Goal: Transaction & Acquisition: Purchase product/service

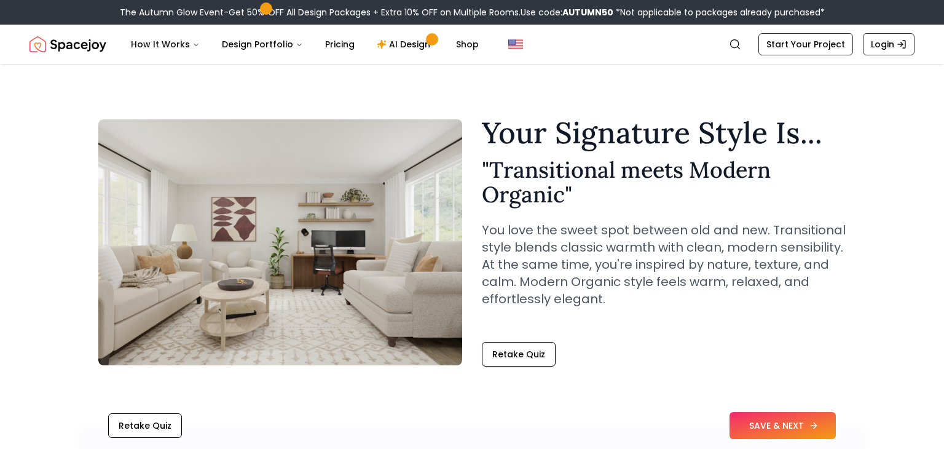
click at [758, 418] on button "SAVE & NEXT" at bounding box center [782, 425] width 106 height 27
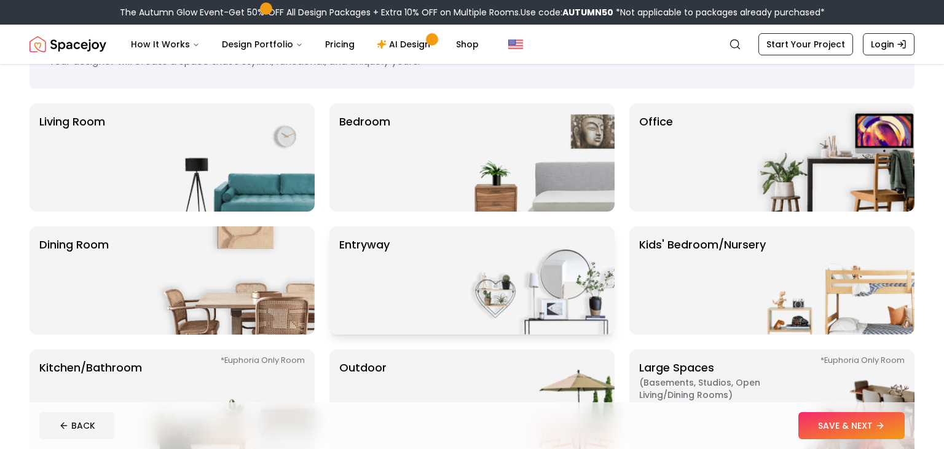
scroll to position [65, 0]
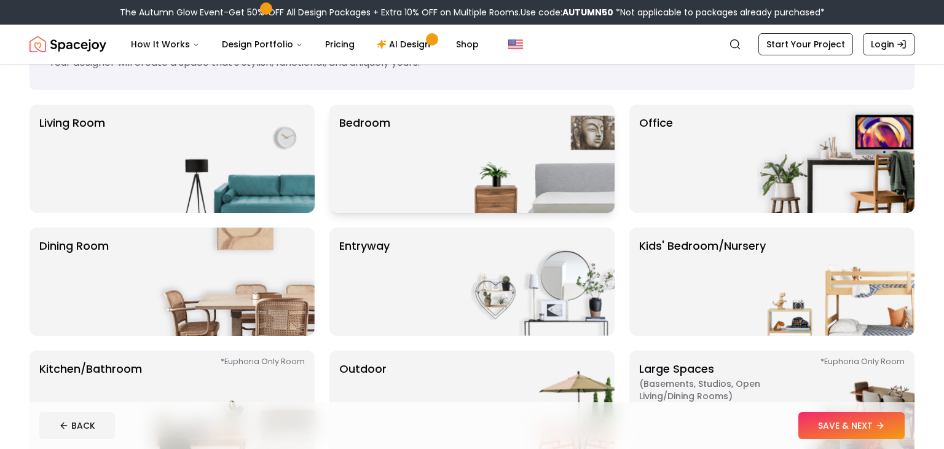
click at [423, 195] on div "Bedroom" at bounding box center [471, 158] width 285 height 108
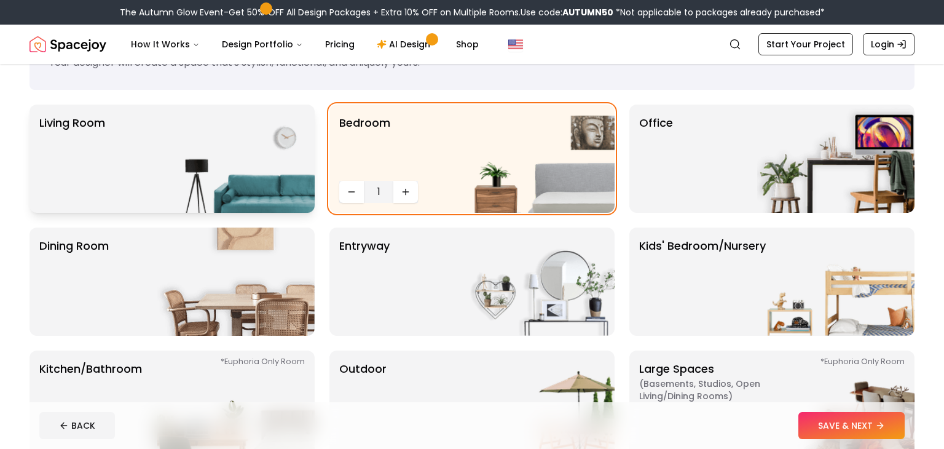
click at [243, 146] on img at bounding box center [235, 158] width 157 height 108
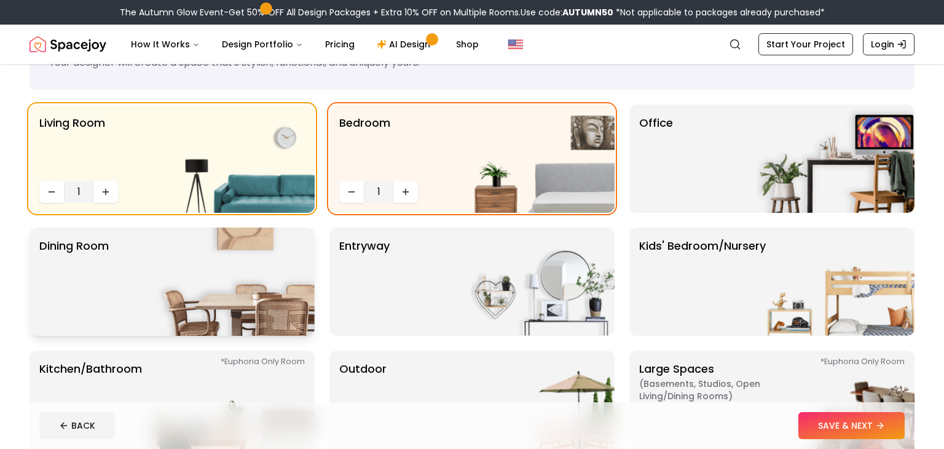
click at [249, 251] on img at bounding box center [235, 281] width 157 height 108
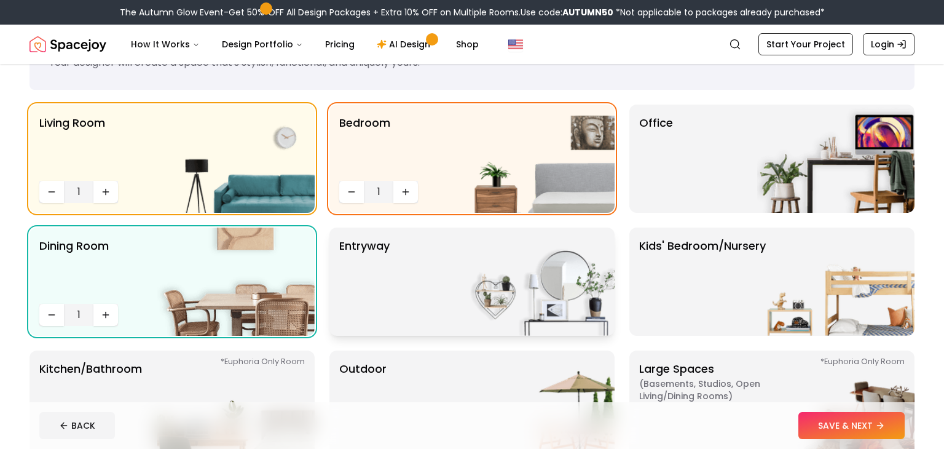
click at [418, 296] on div "entryway" at bounding box center [471, 281] width 285 height 108
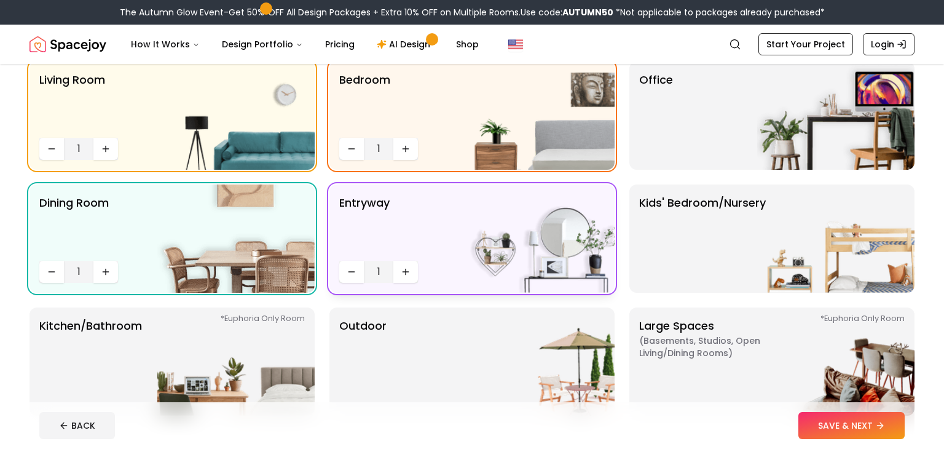
scroll to position [133, 0]
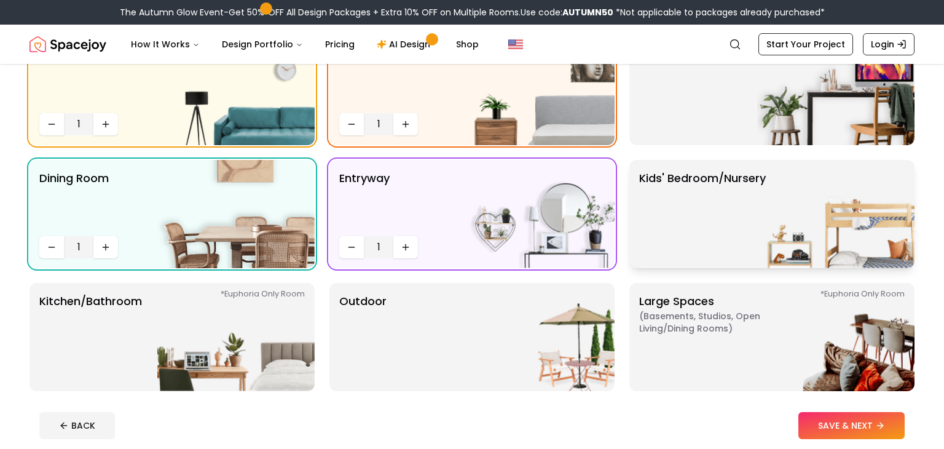
click at [720, 244] on p "Kids' Bedroom/Nursery" at bounding box center [702, 214] width 127 height 88
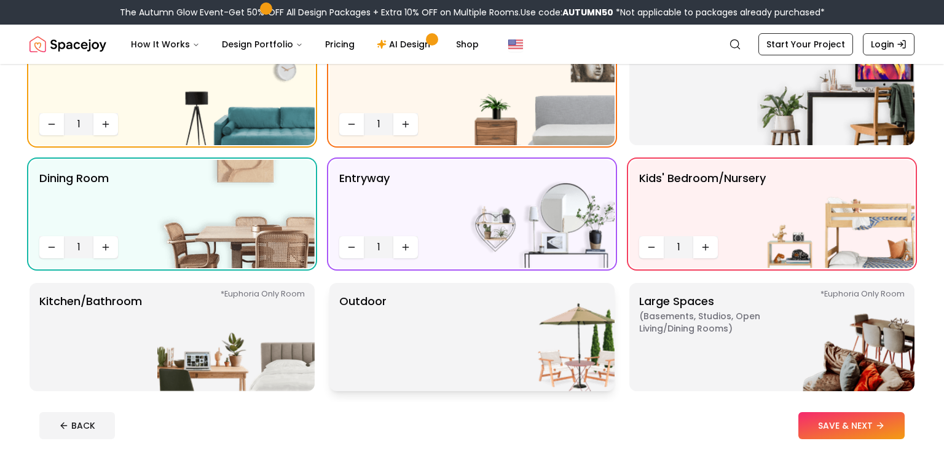
click at [518, 293] on img at bounding box center [535, 337] width 157 height 108
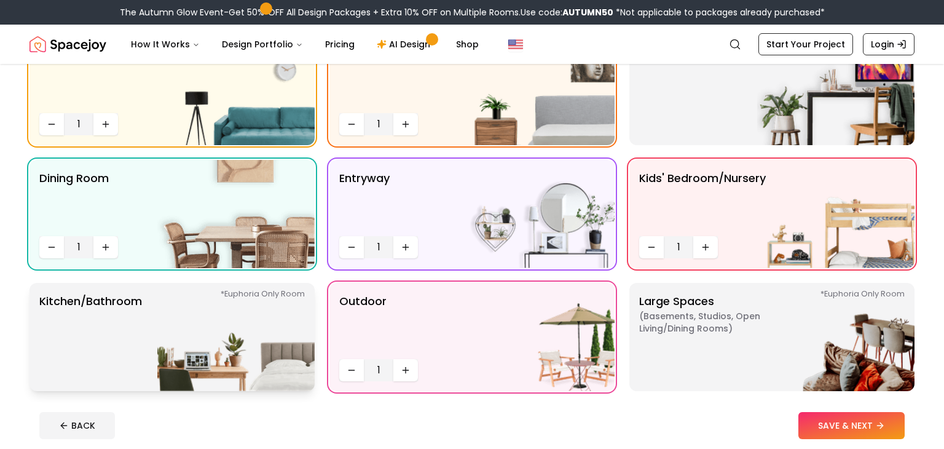
click at [249, 300] on img at bounding box center [235, 337] width 157 height 108
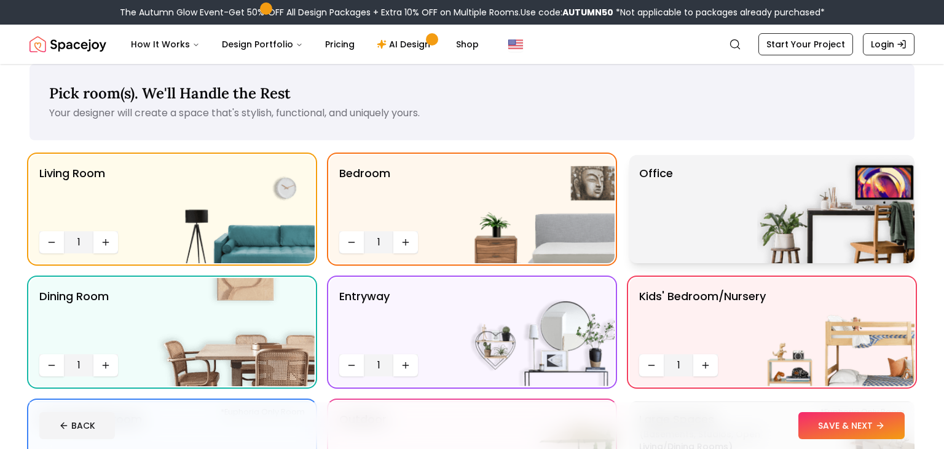
click at [666, 232] on p "Office" at bounding box center [656, 209] width 34 height 88
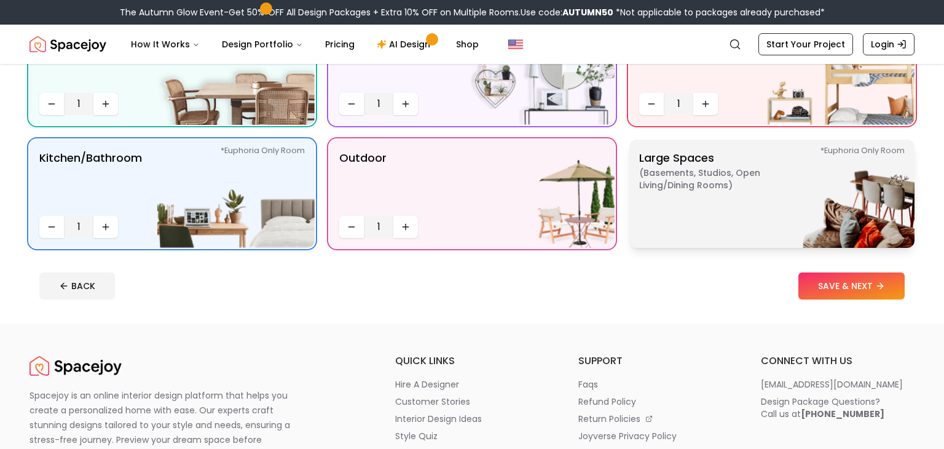
scroll to position [279, 0]
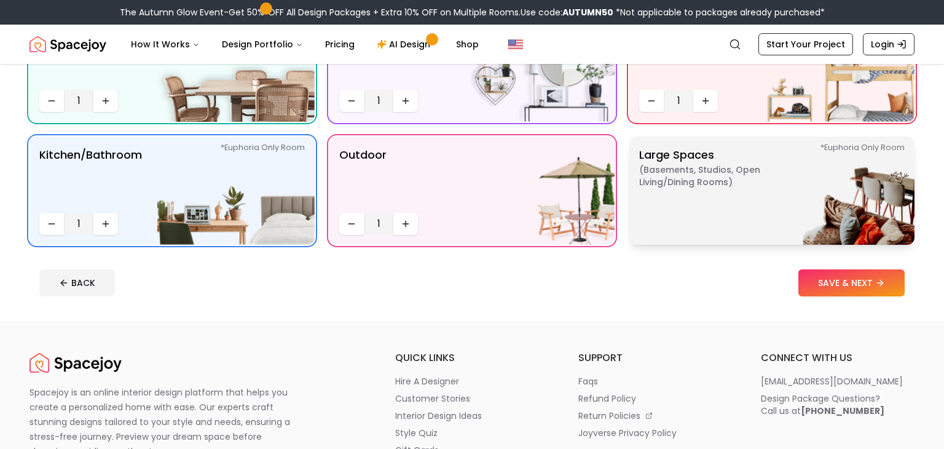
click at [683, 189] on p "Large Spaces ( Basements, Studios, Open living/dining rooms ) *Euphoria Only Ro…" at bounding box center [716, 190] width 154 height 88
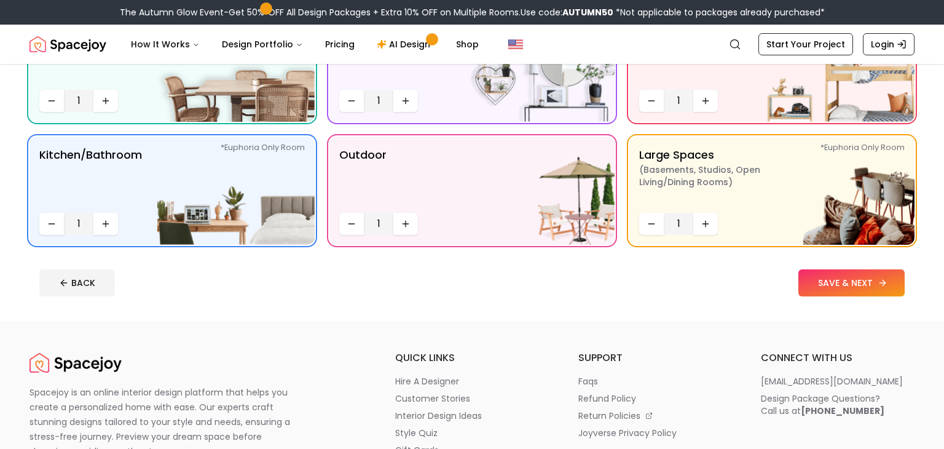
click at [844, 288] on button "SAVE & NEXT" at bounding box center [851, 282] width 106 height 27
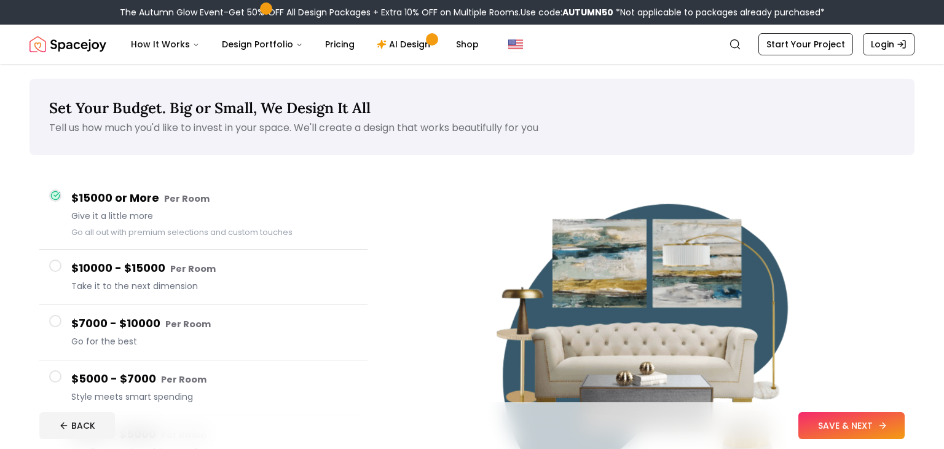
click at [864, 427] on button "SAVE & NEXT" at bounding box center [851, 425] width 106 height 27
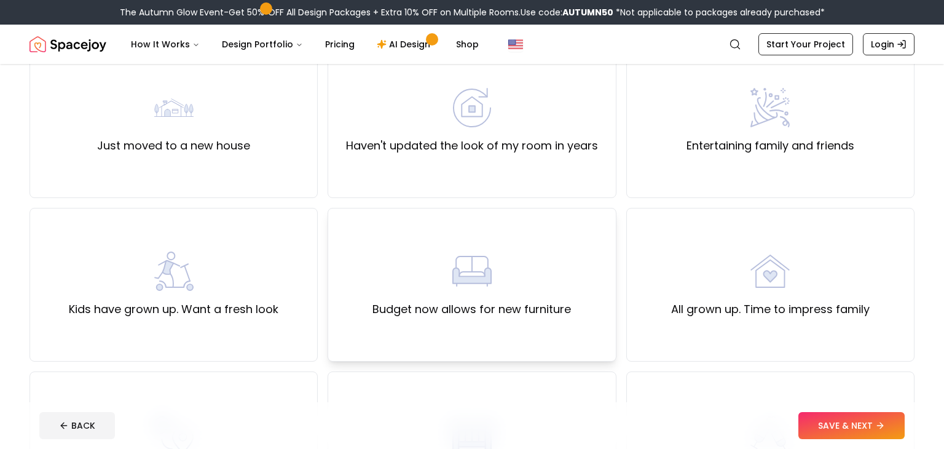
scroll to position [128, 0]
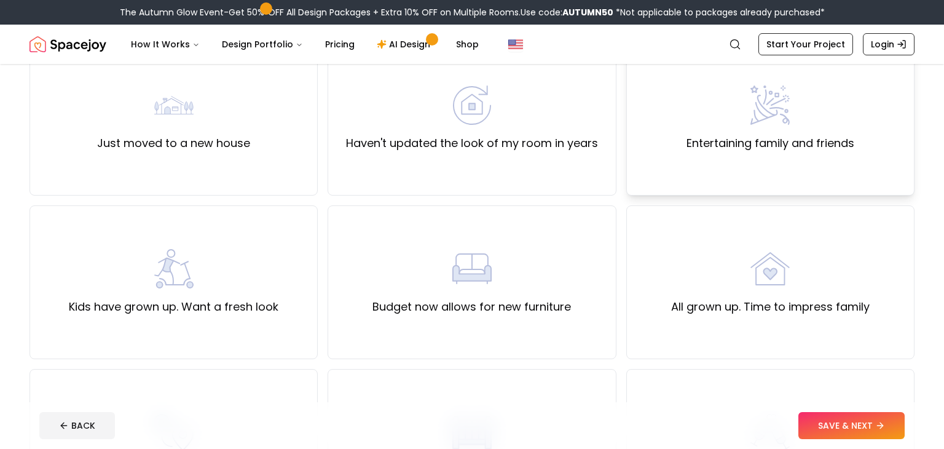
click at [670, 139] on div "Entertaining family and friends" at bounding box center [770, 119] width 288 height 154
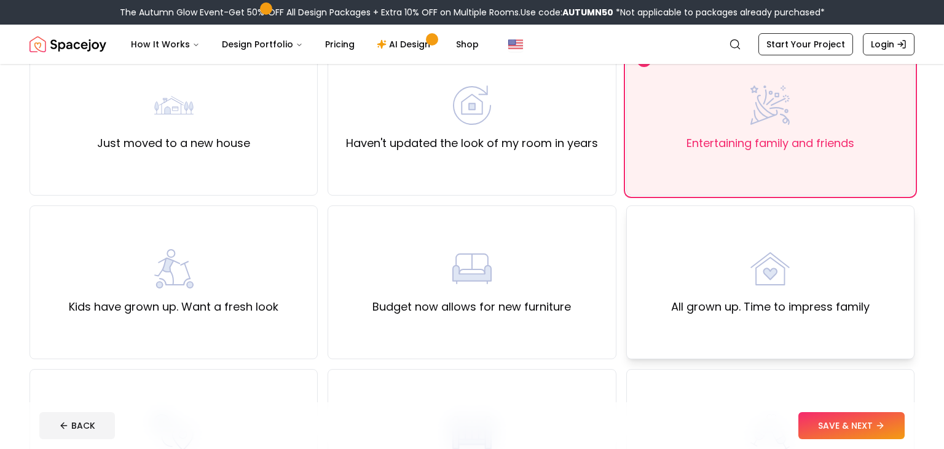
click at [737, 318] on div "All grown up. Time to impress family" at bounding box center [770, 282] width 288 height 154
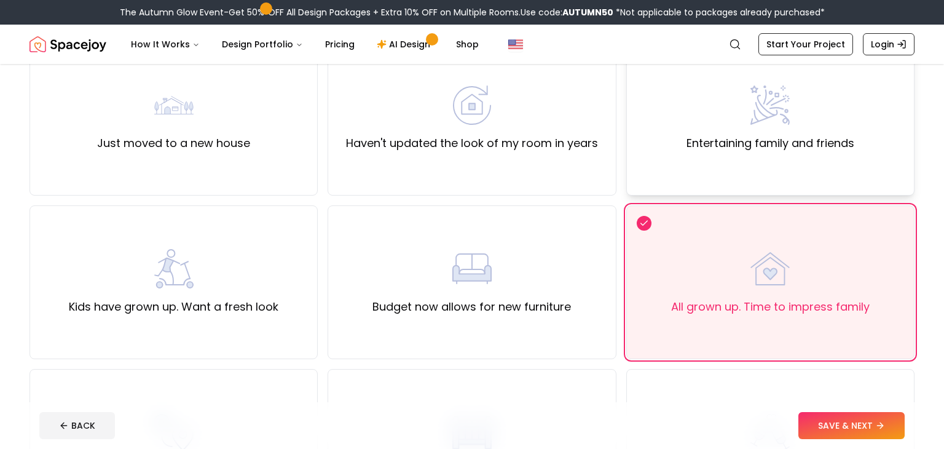
click at [747, 151] on label "Entertaining family and friends" at bounding box center [770, 143] width 168 height 17
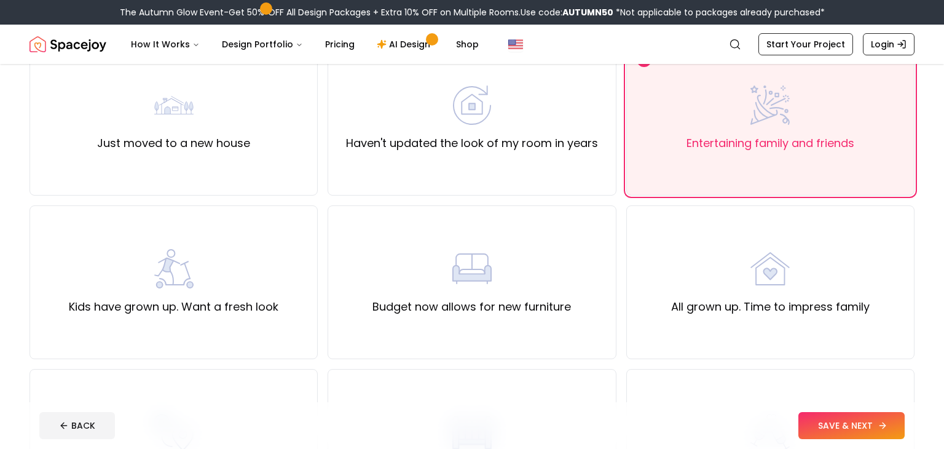
click at [830, 428] on button "SAVE & NEXT" at bounding box center [851, 425] width 106 height 27
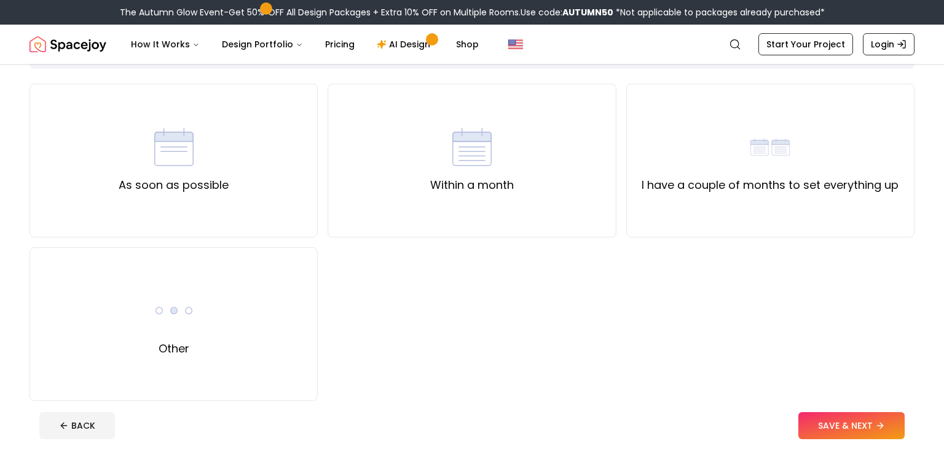
scroll to position [86, 0]
click at [211, 318] on div "Other" at bounding box center [173, 324] width 288 height 154
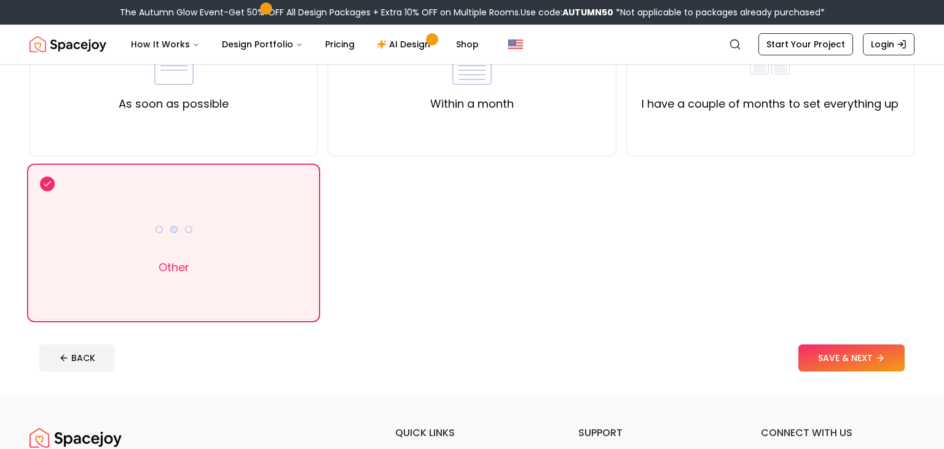
scroll to position [177, 0]
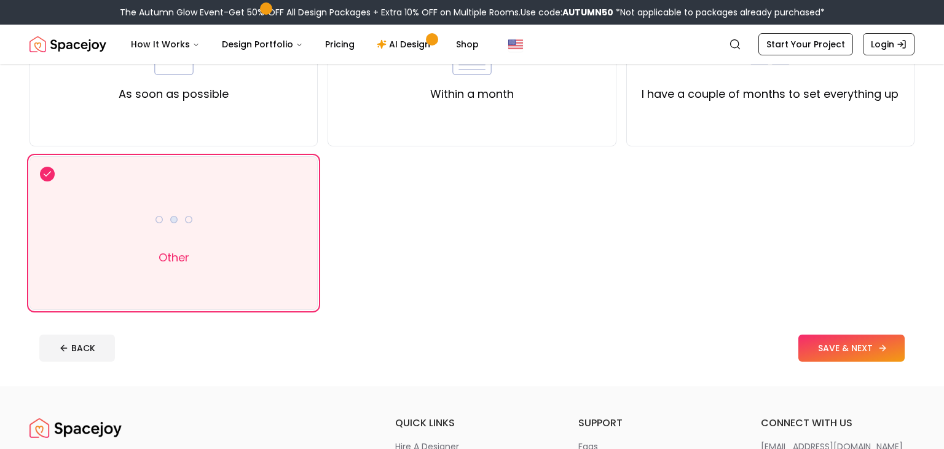
click at [857, 344] on button "SAVE & NEXT" at bounding box center [851, 347] width 106 height 27
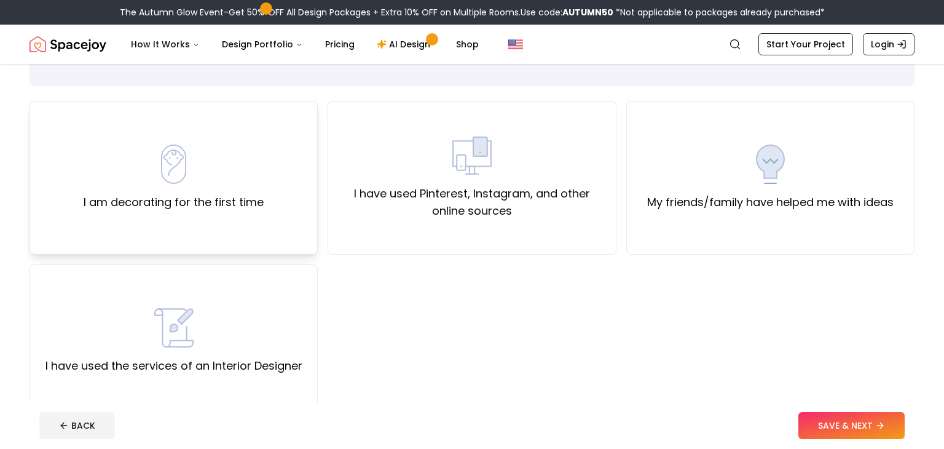
scroll to position [73, 0]
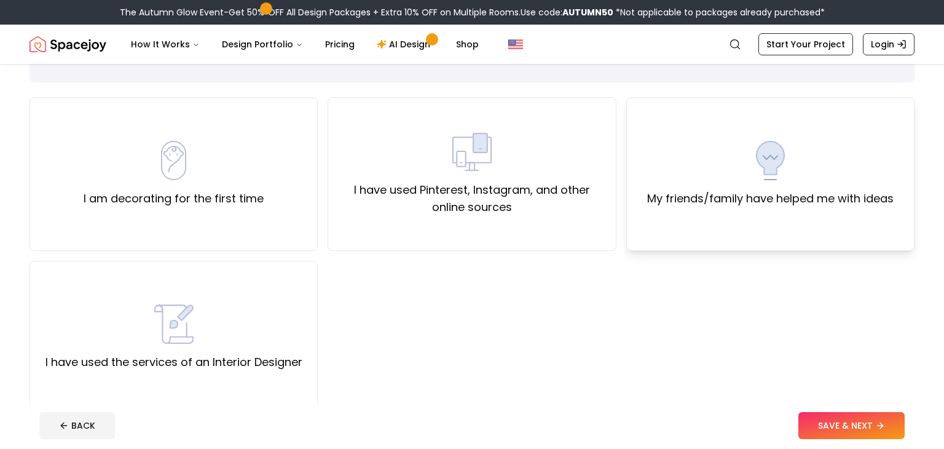
click at [715, 213] on div "My friends/family have helped me with ideas" at bounding box center [770, 174] width 288 height 154
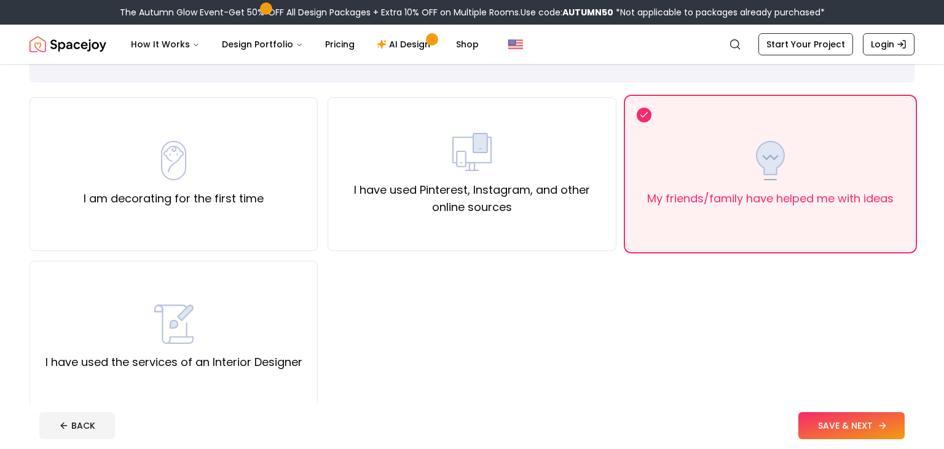
click at [830, 412] on button "SAVE & NEXT" at bounding box center [851, 425] width 106 height 27
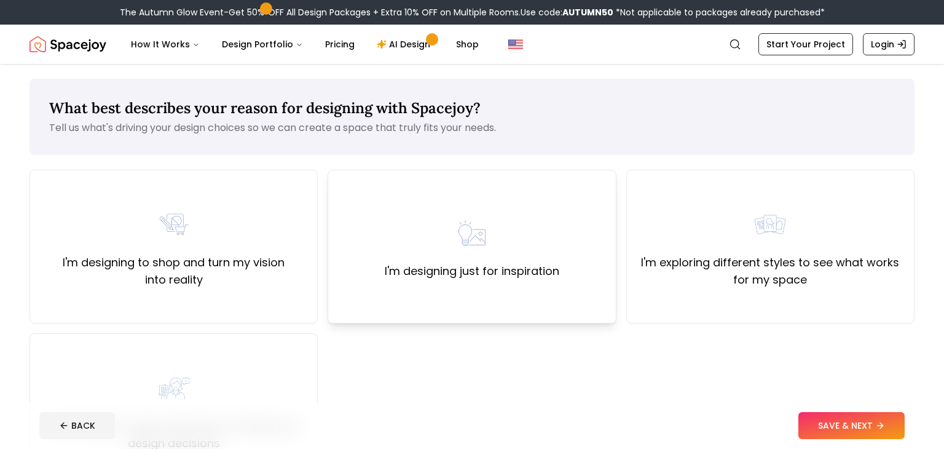
scroll to position [31, 0]
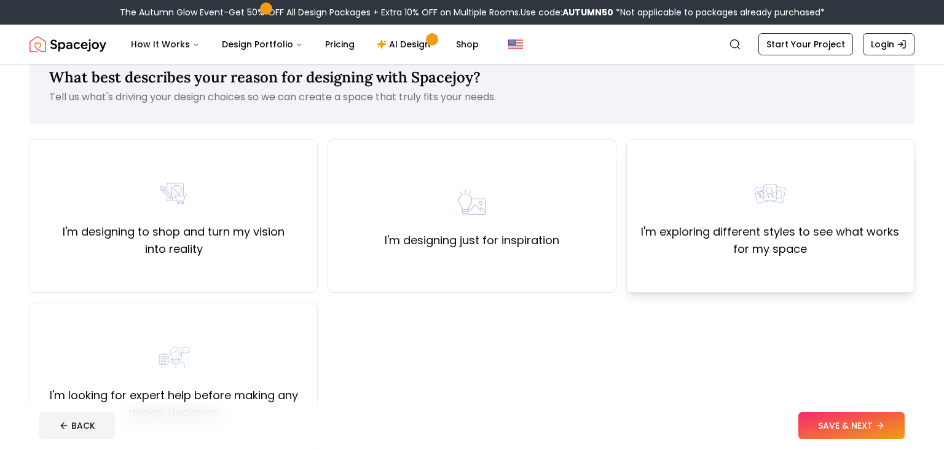
click at [675, 237] on label "I'm exploring different styles to see what works for my space" at bounding box center [770, 240] width 267 height 34
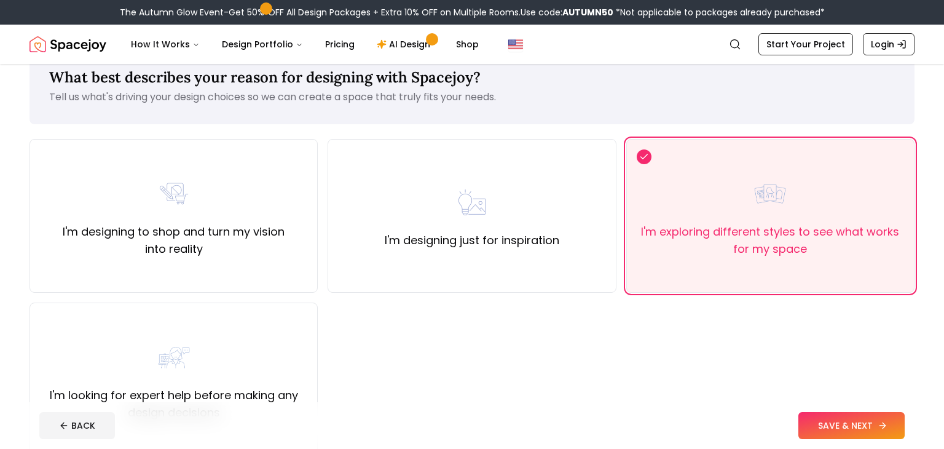
click at [825, 428] on button "SAVE & NEXT" at bounding box center [851, 425] width 106 height 27
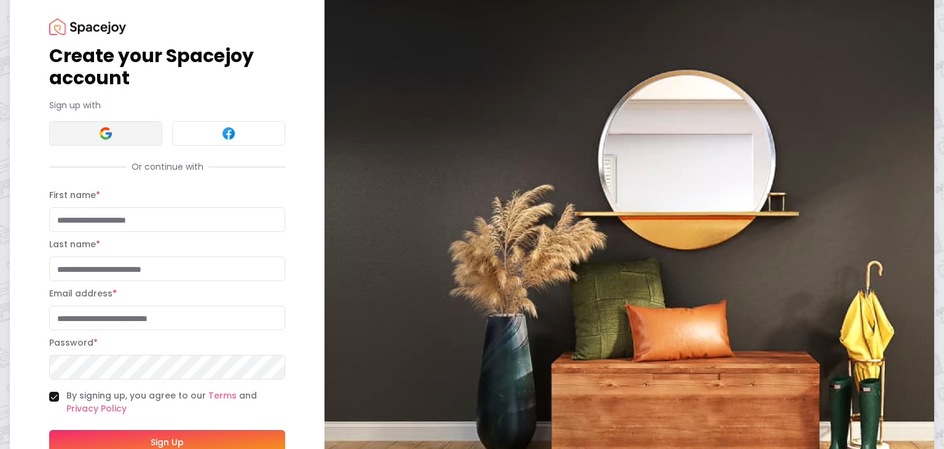
click at [111, 139] on img at bounding box center [105, 133] width 15 height 15
